Goal: Transaction & Acquisition: Purchase product/service

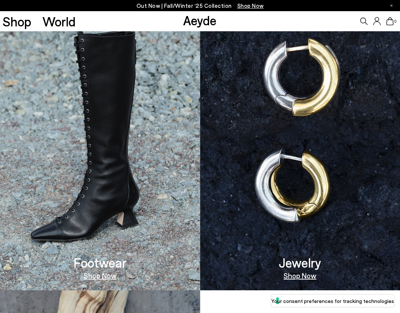
scroll to position [459, 0]
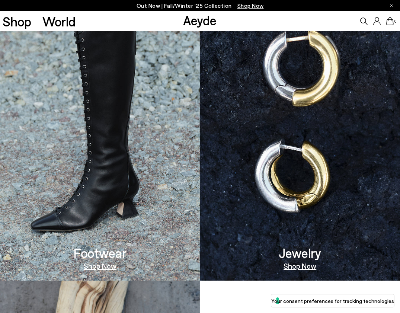
click at [110, 269] on link "Shop Now" at bounding box center [100, 265] width 33 height 7
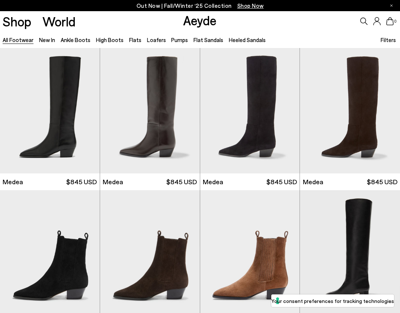
scroll to position [12, 0]
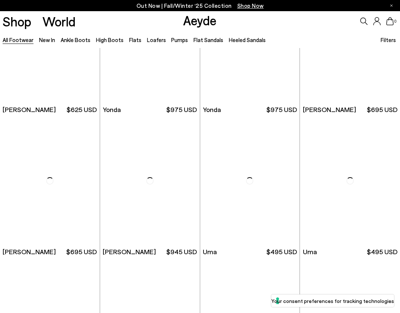
scroll to position [1446, 0]
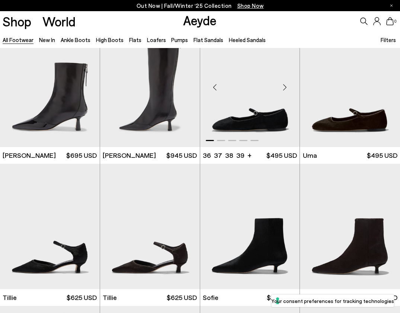
click at [286, 86] on div "Next slide" at bounding box center [284, 87] width 22 height 22
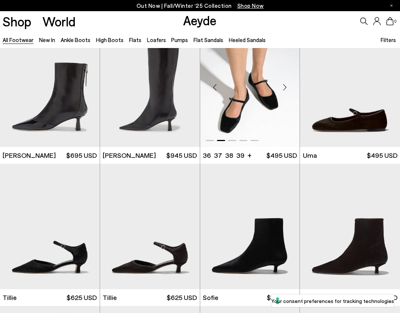
click at [286, 86] on div "Next slide" at bounding box center [284, 87] width 22 height 22
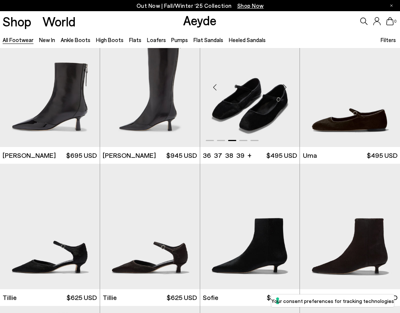
click at [286, 86] on div "Next slide" at bounding box center [284, 87] width 22 height 22
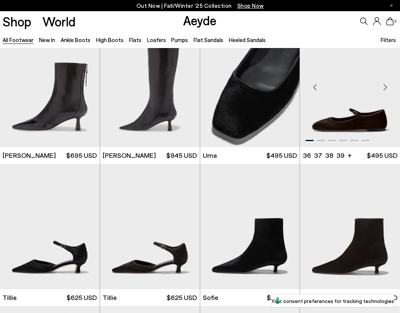
click at [383, 88] on div "Next slide" at bounding box center [385, 87] width 22 height 22
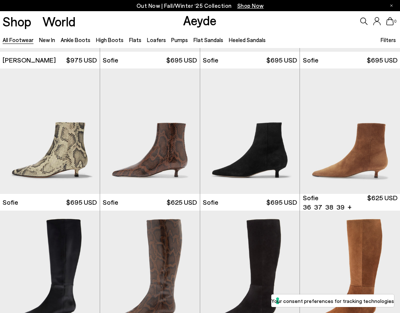
scroll to position [1829, 0]
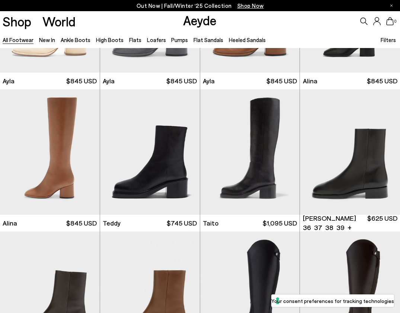
scroll to position [3084, 0]
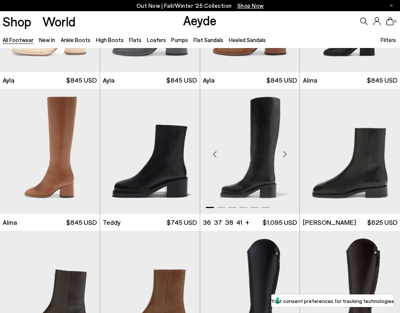
click at [286, 158] on div "Next slide" at bounding box center [284, 154] width 22 height 22
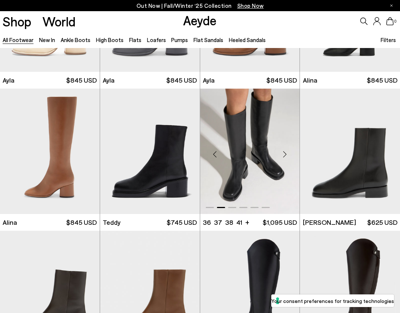
click at [285, 155] on div "Next slide" at bounding box center [284, 154] width 22 height 22
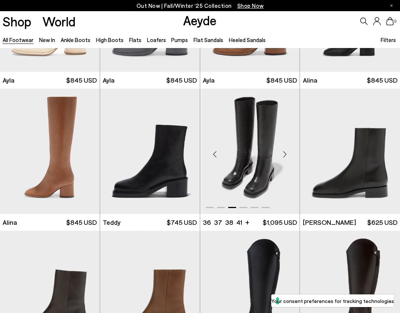
click at [285, 154] on div "Next slide" at bounding box center [284, 154] width 22 height 22
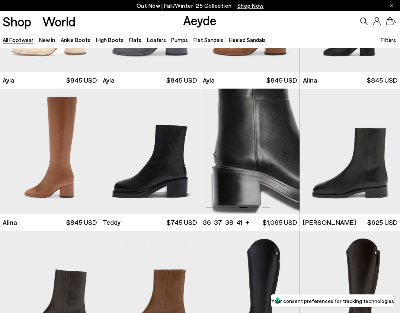
click at [286, 154] on div "Next slide" at bounding box center [284, 154] width 22 height 22
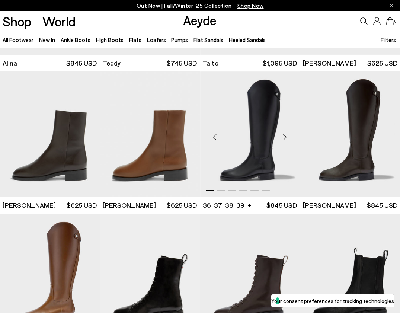
scroll to position [3246, 0]
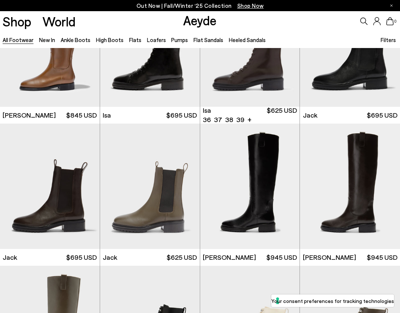
scroll to position [3479, 0]
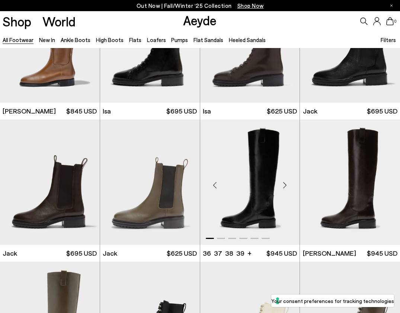
click at [286, 187] on div "Next slide" at bounding box center [284, 185] width 22 height 22
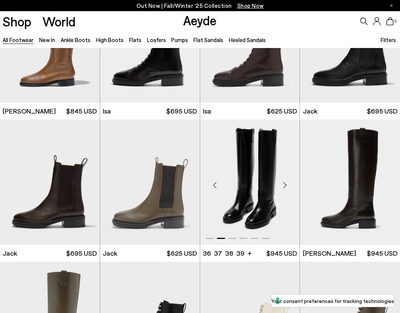
click at [286, 187] on div "Next slide" at bounding box center [284, 185] width 22 height 22
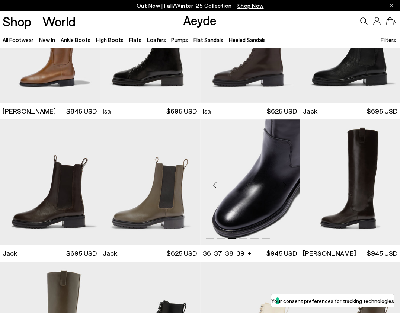
click at [286, 187] on div "Next slide" at bounding box center [284, 185] width 22 height 22
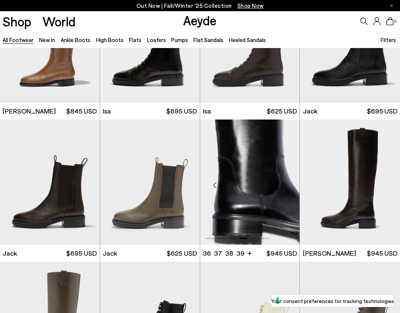
click at [286, 187] on div "Next slide" at bounding box center [284, 185] width 22 height 22
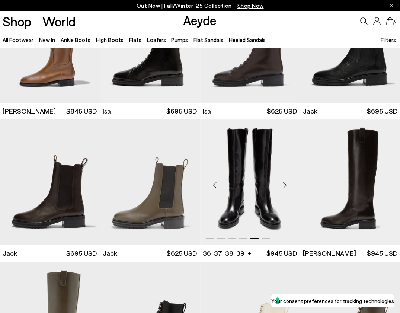
click at [284, 182] on div "Next slide" at bounding box center [284, 185] width 22 height 22
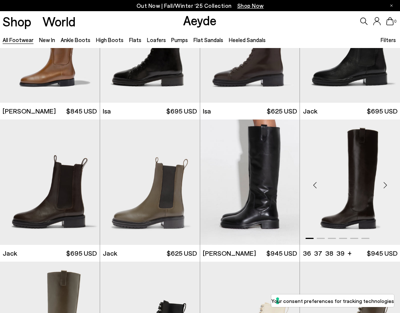
click at [385, 184] on div "Next slide" at bounding box center [385, 185] width 22 height 22
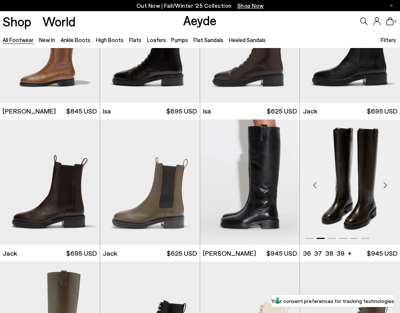
click at [385, 184] on div "Next slide" at bounding box center [385, 185] width 22 height 22
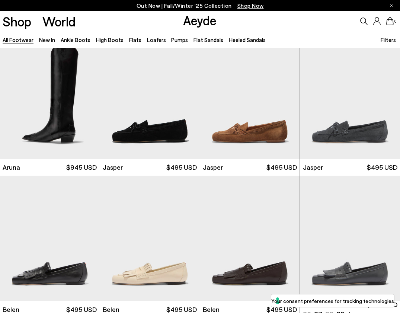
scroll to position [4429, 0]
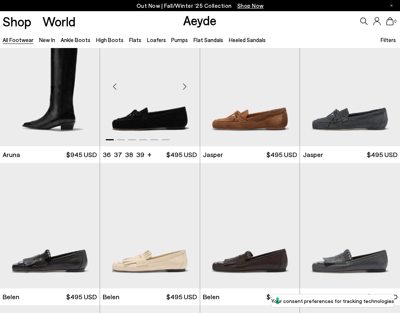
click at [186, 84] on div "Next slide" at bounding box center [185, 86] width 22 height 22
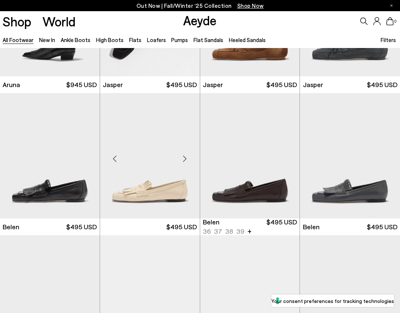
scroll to position [4501, 0]
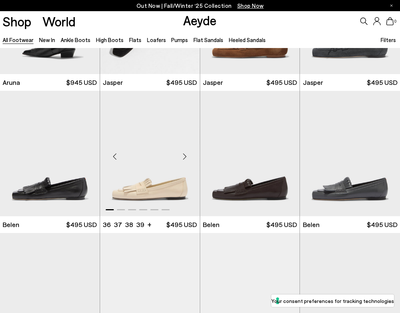
click at [187, 157] on div "Next slide" at bounding box center [185, 156] width 22 height 22
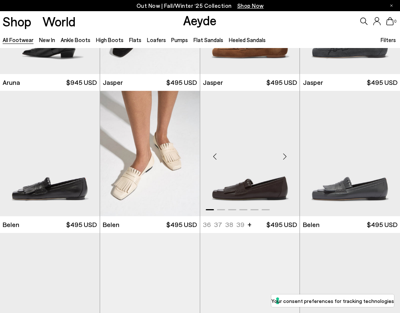
click at [285, 156] on div "Next slide" at bounding box center [284, 156] width 22 height 22
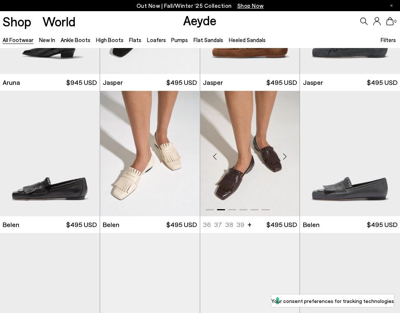
click at [285, 156] on div "Next slide" at bounding box center [284, 156] width 22 height 22
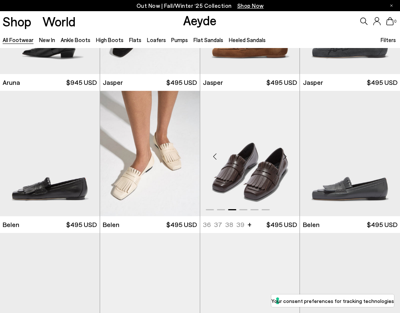
click at [285, 156] on div "Next slide" at bounding box center [284, 156] width 22 height 22
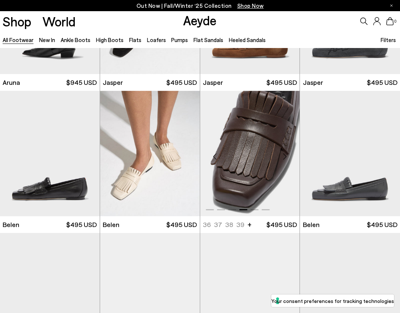
click at [285, 156] on div "Next slide" at bounding box center [284, 156] width 22 height 22
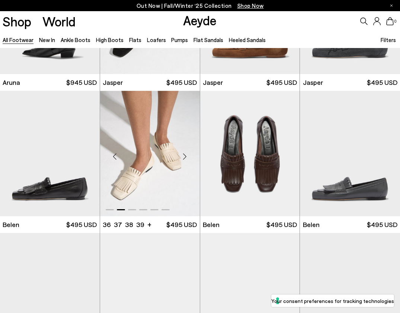
click at [185, 156] on div "Next slide" at bounding box center [185, 156] width 22 height 22
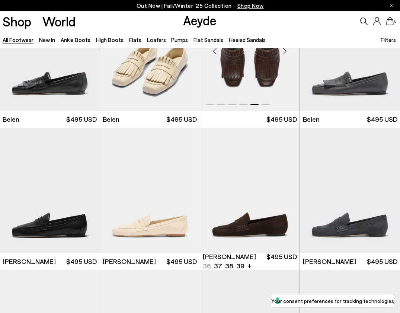
scroll to position [4653, 0]
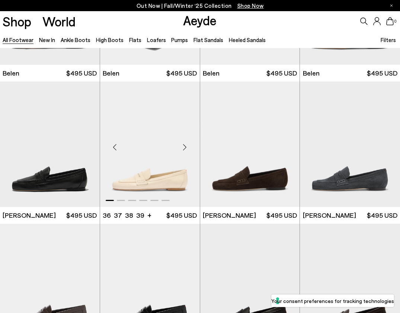
click at [183, 143] on div "Next slide" at bounding box center [185, 147] width 22 height 22
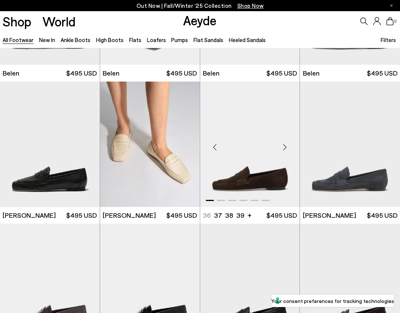
click at [285, 149] on div "Next slide" at bounding box center [284, 147] width 22 height 22
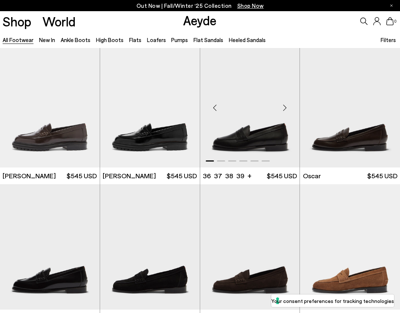
scroll to position [4831, 0]
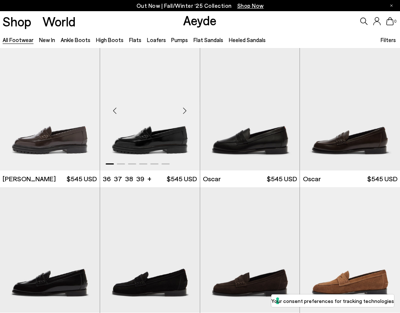
click at [185, 109] on div "Next slide" at bounding box center [185, 110] width 22 height 22
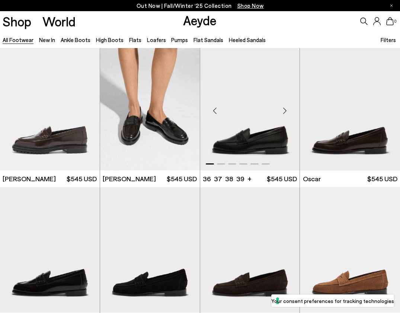
click at [288, 109] on div "Next slide" at bounding box center [284, 110] width 22 height 22
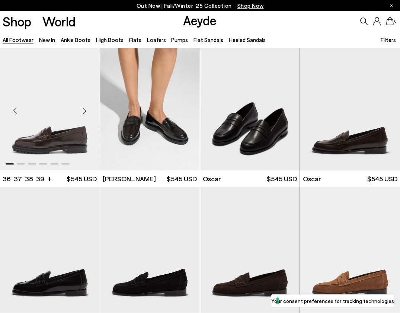
click at [85, 111] on div "Next slide" at bounding box center [85, 110] width 22 height 22
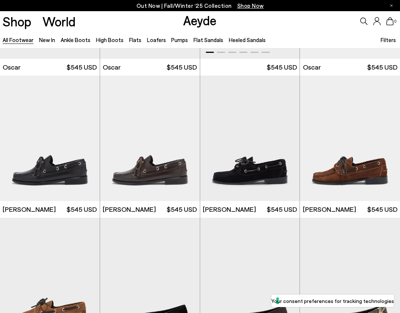
scroll to position [5102, 0]
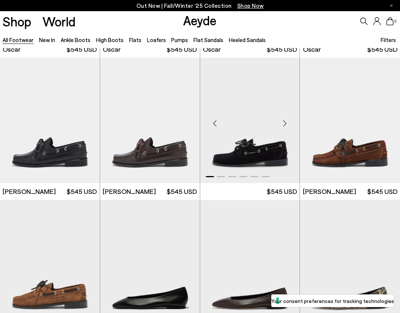
click at [285, 123] on div "Next slide" at bounding box center [284, 123] width 22 height 22
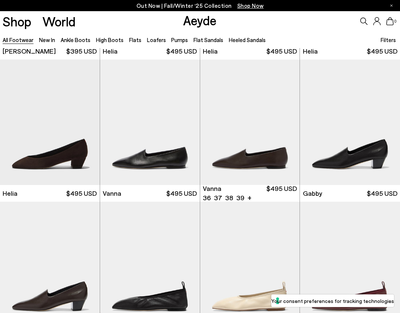
scroll to position [5528, 0]
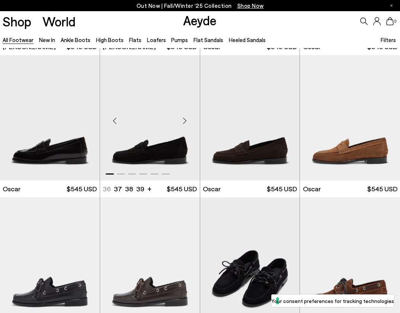
scroll to position [4960, 0]
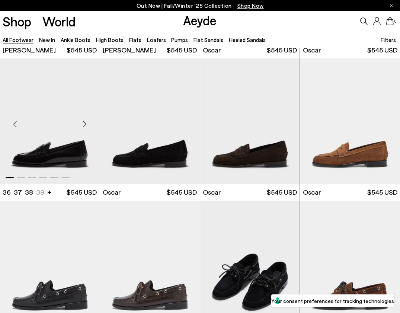
click at [84, 123] on div "Next slide" at bounding box center [85, 124] width 22 height 22
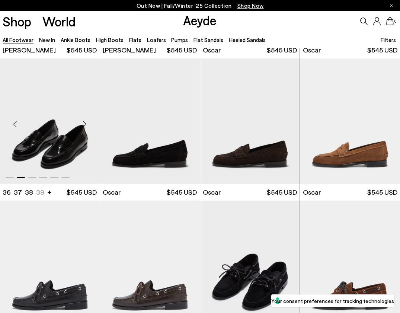
click at [84, 123] on div "Next slide" at bounding box center [85, 124] width 22 height 22
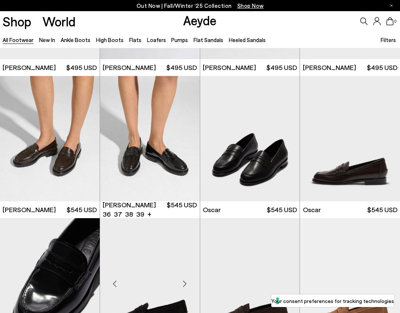
scroll to position [4800, 0]
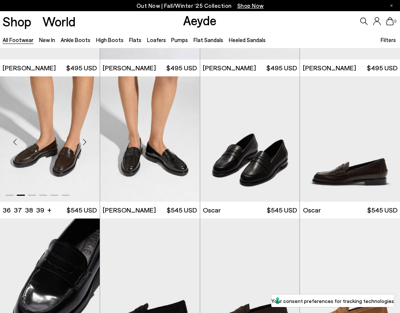
click at [56, 134] on img "2 / 6" at bounding box center [50, 138] width 100 height 125
